Goal: Navigation & Orientation: Find specific page/section

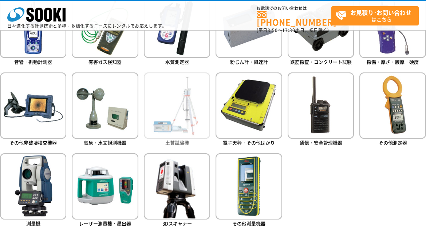
scroll to position [368, 0]
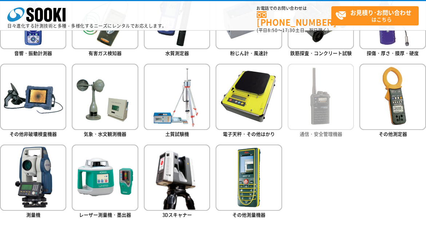
click at [324, 91] on img at bounding box center [321, 97] width 66 height 66
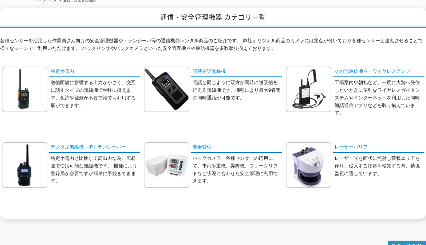
scroll to position [109, 0]
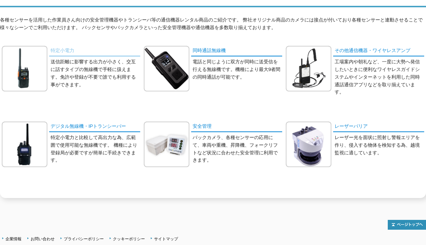
click at [54, 47] on link "特定小電力" at bounding box center [94, 51] width 91 height 11
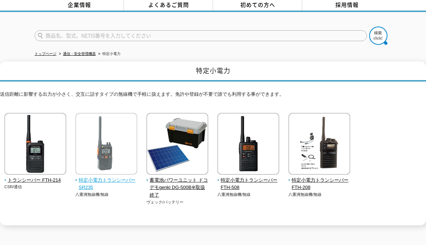
scroll to position [73, 0]
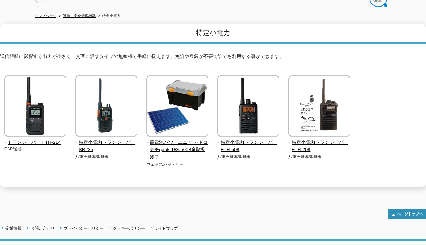
click at [40, 44] on div "送信距離に影響する出力が小さく、交互に話すタイプの無線機で手軽に扱えます。免許や登録が不要で誰でも利用する事ができます。 トランシーバー FTH-214 CS…" at bounding box center [213, 116] width 426 height 144
